Goal: Information Seeking & Learning: Learn about a topic

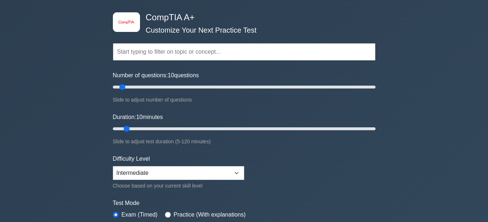
scroll to position [29, 0]
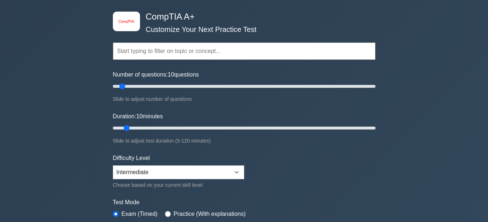
click at [122, 54] on input "text" at bounding box center [244, 50] width 263 height 17
type input "b"
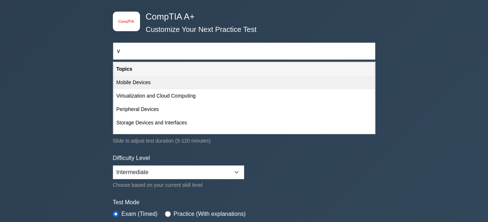
click at [122, 80] on div "Mobile Devices" at bounding box center [244, 82] width 261 height 13
type input "Mobile Devices"
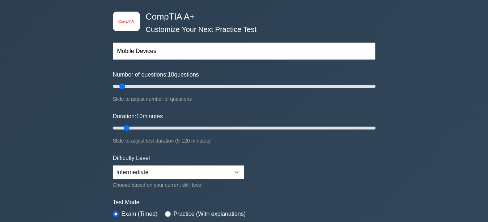
click at [122, 80] on div "Number of questions: 10 questions Slide to adjust number of questions" at bounding box center [244, 86] width 263 height 33
click at [179, 51] on input "text" at bounding box center [244, 50] width 263 height 17
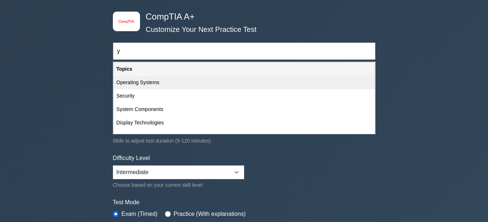
click at [175, 84] on div "Operating Systems" at bounding box center [244, 82] width 261 height 13
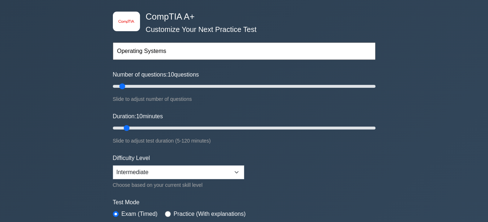
click at [189, 50] on input "Operating Systems" at bounding box center [244, 50] width 263 height 17
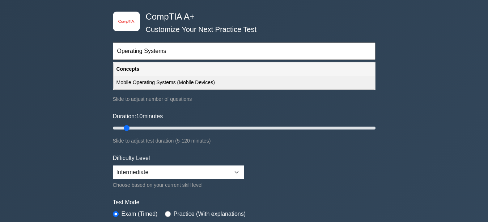
click at [156, 86] on div "Mobile Operating Systems (Mobile Devices)" at bounding box center [244, 82] width 261 height 13
type input "Mobile Operating Systems (Mobile Devices)"
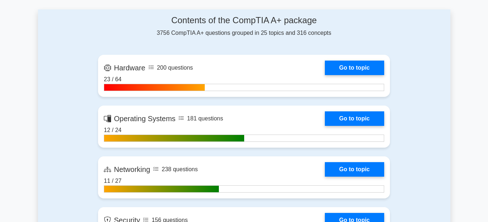
scroll to position [463, 0]
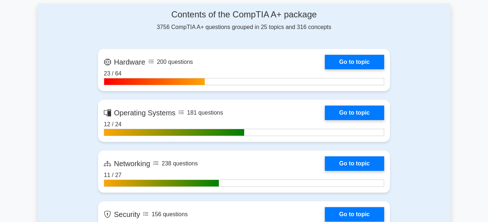
click at [325, 69] on link "Go to topic" at bounding box center [354, 62] width 59 height 14
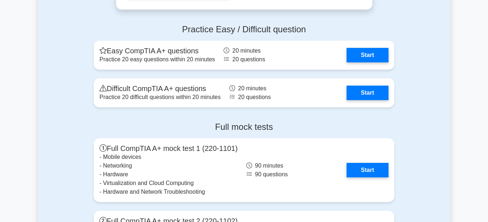
scroll to position [1941, 0]
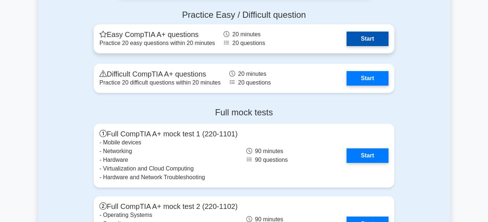
click at [363, 43] on link "Start" at bounding box center [368, 39] width 42 height 14
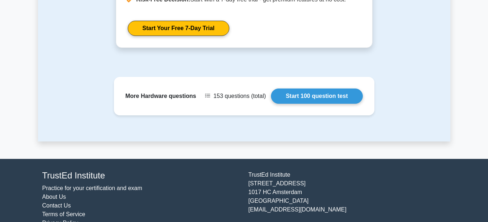
scroll to position [614, 0]
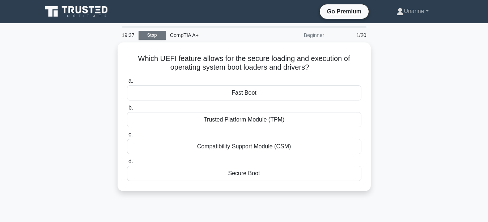
click at [154, 34] on link "Stop" at bounding box center [152, 35] width 27 height 9
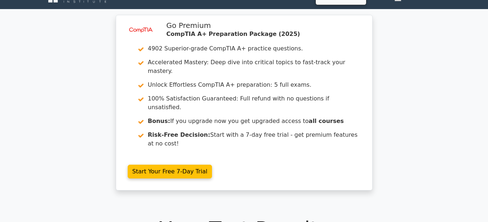
scroll to position [14, 0]
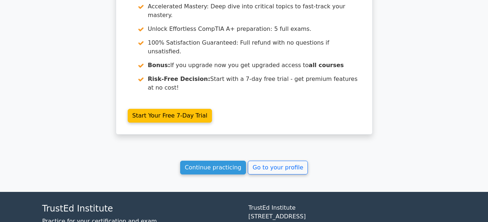
scroll to position [639, 0]
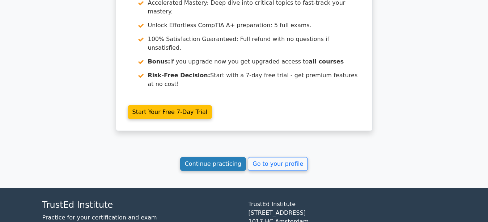
click at [209, 157] on link "Continue practicing" at bounding box center [213, 164] width 66 height 14
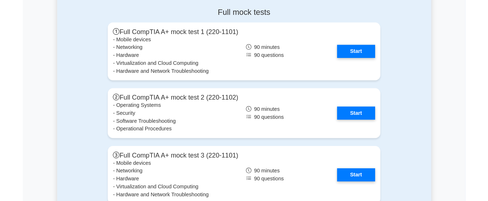
scroll to position [2042, 0]
